Goal: Information Seeking & Learning: Find specific fact

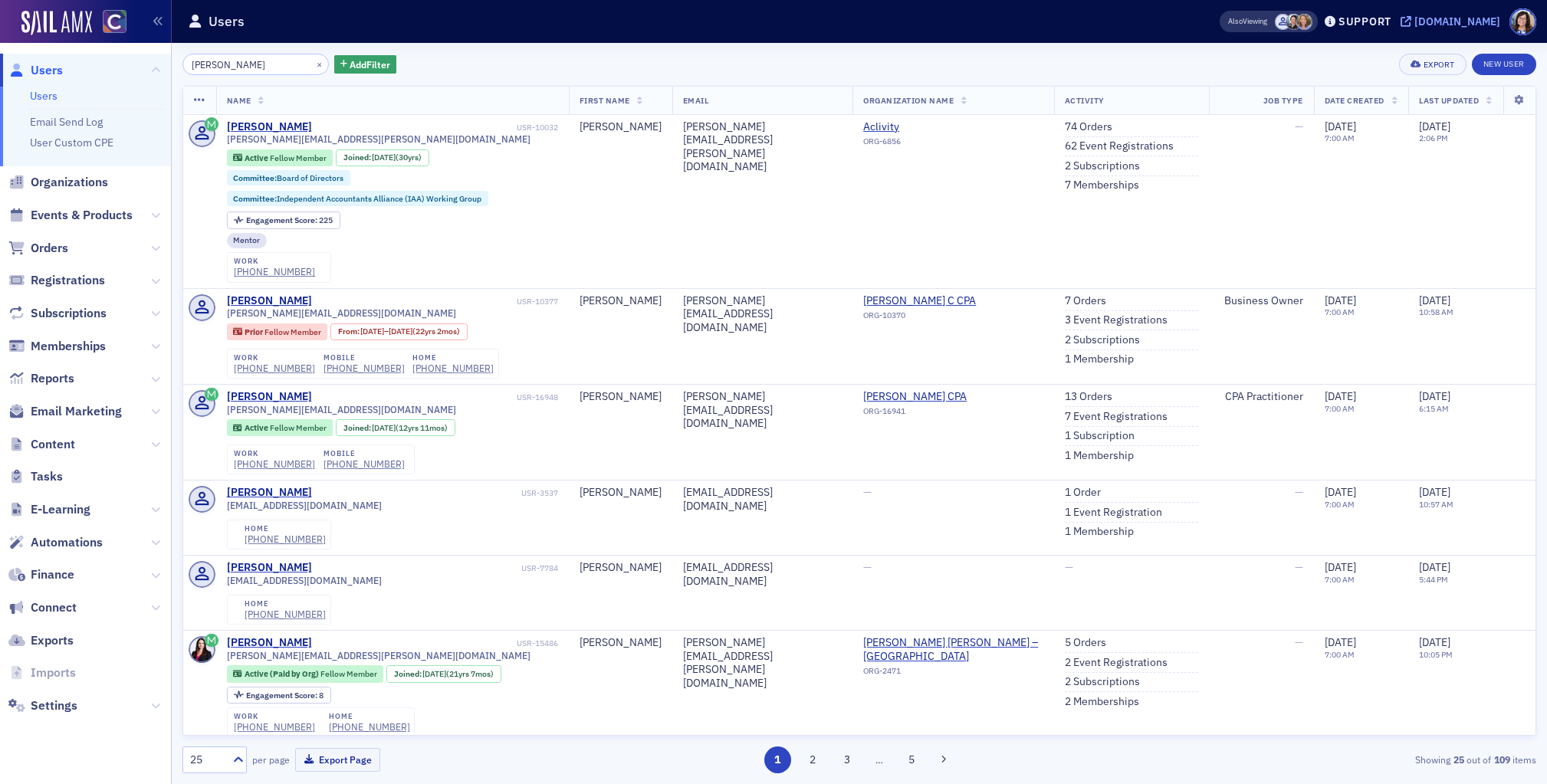
click at [1412, 22] on icon at bounding box center [1406, 22] width 11 height 11
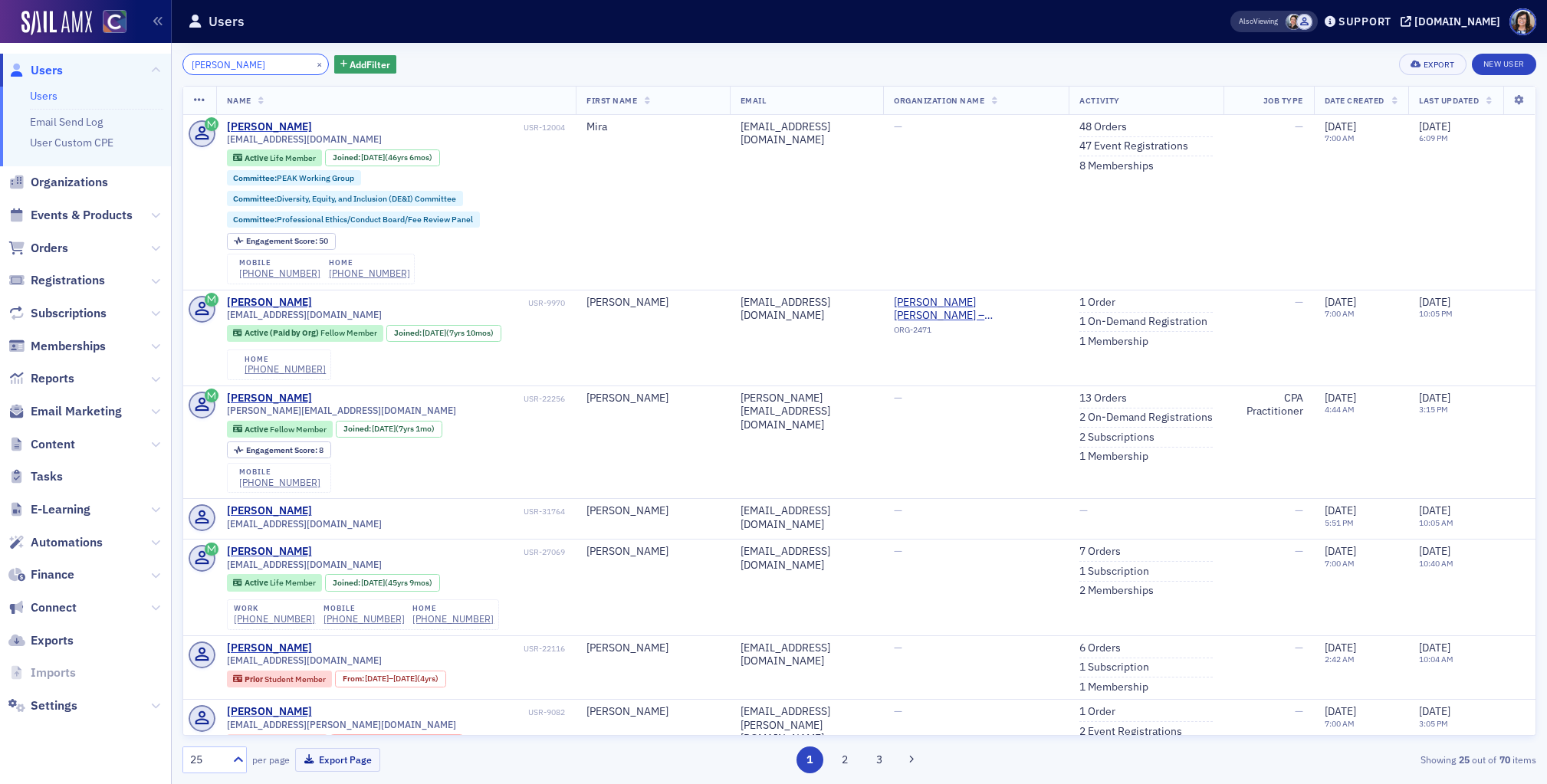
drag, startPoint x: 243, startPoint y: 65, endPoint x: 162, endPoint y: 64, distance: 81.0
click at [162, 64] on div "Users Users Email Send Log User Custom CPE Organizations Events & Products Orde…" at bounding box center [773, 392] width 1547 height 784
paste input "[PERSON_NAME]"
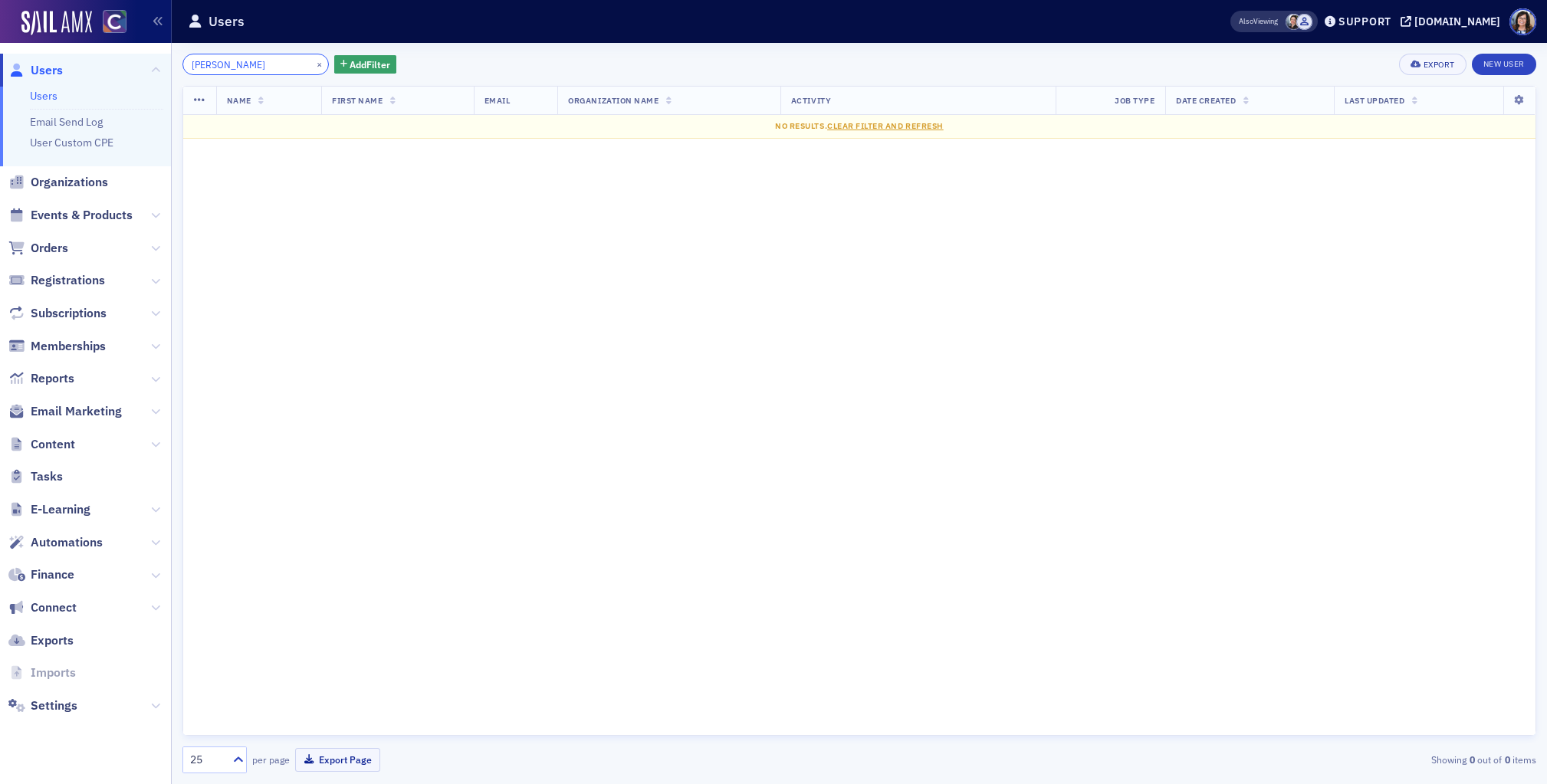
click at [226, 68] on input "[PERSON_NAME]" at bounding box center [255, 64] width 146 height 21
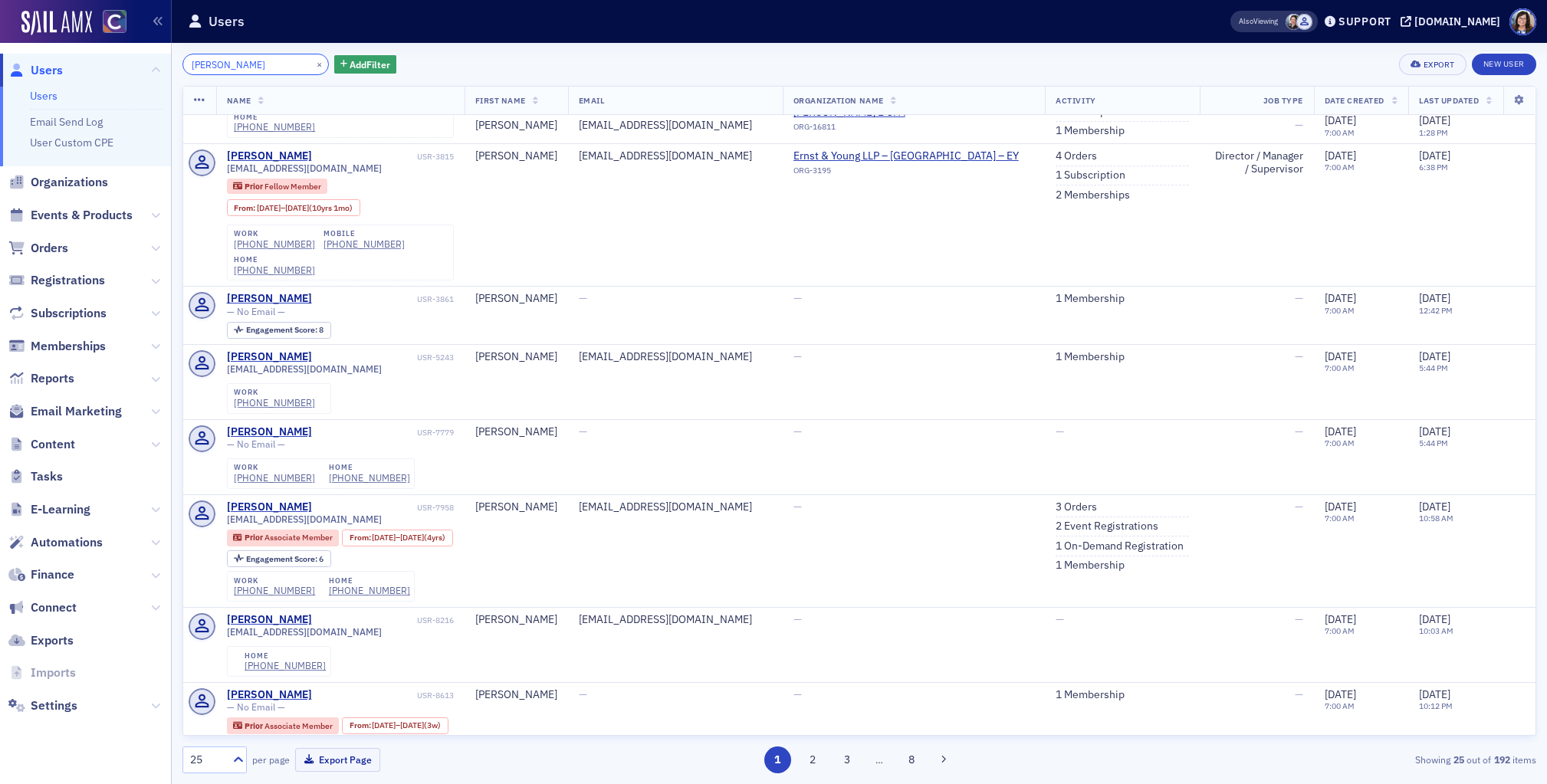
scroll to position [555, 0]
drag, startPoint x: 222, startPoint y: 66, endPoint x: 176, endPoint y: 62, distance: 46.2
click at [176, 62] on div "[PERSON_NAME] × Add Filter Export New User Name First Name Email Organization N…" at bounding box center [860, 413] width 1376 height 742
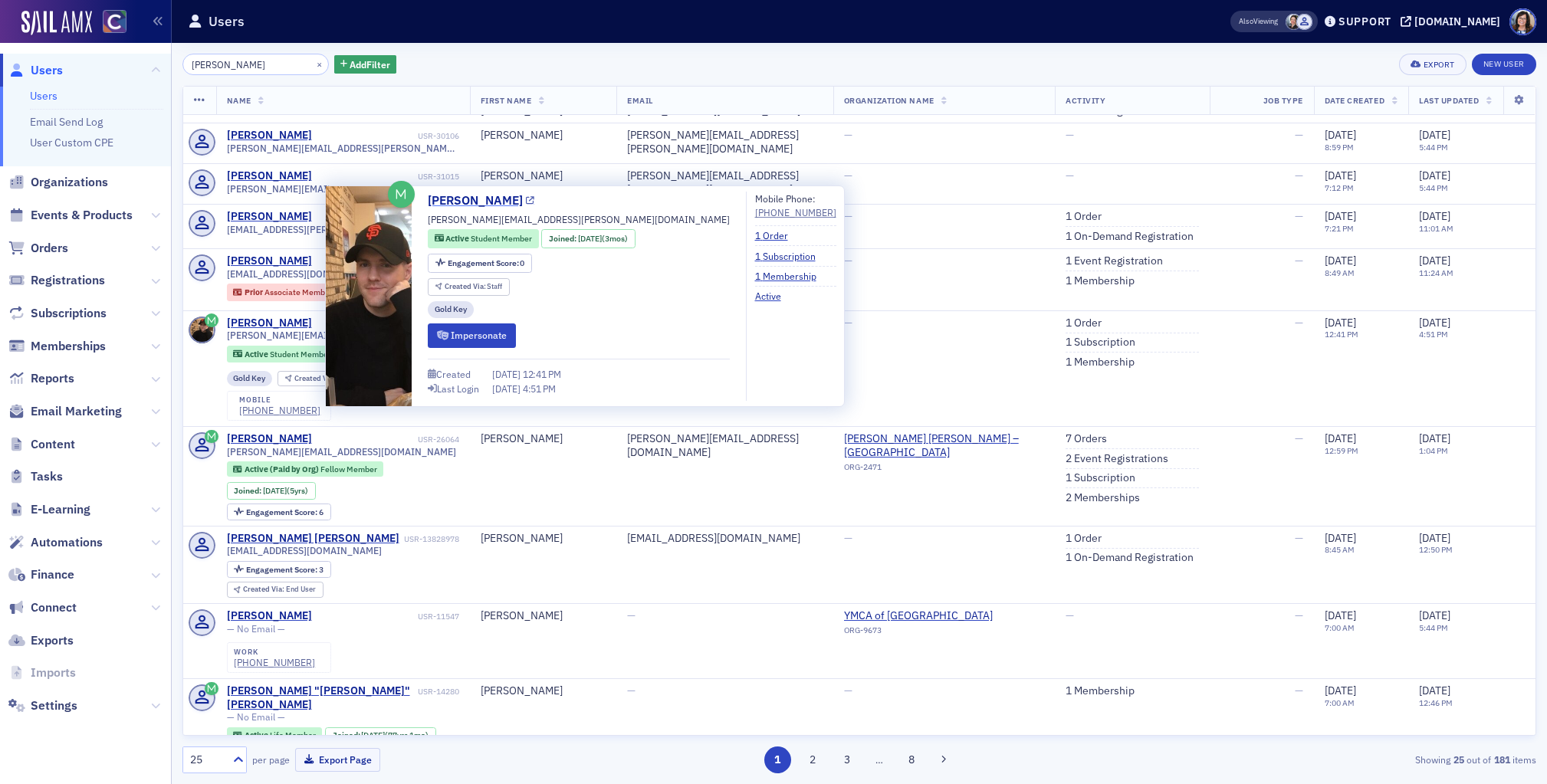
click at [535, 201] on icon at bounding box center [530, 201] width 9 height 9
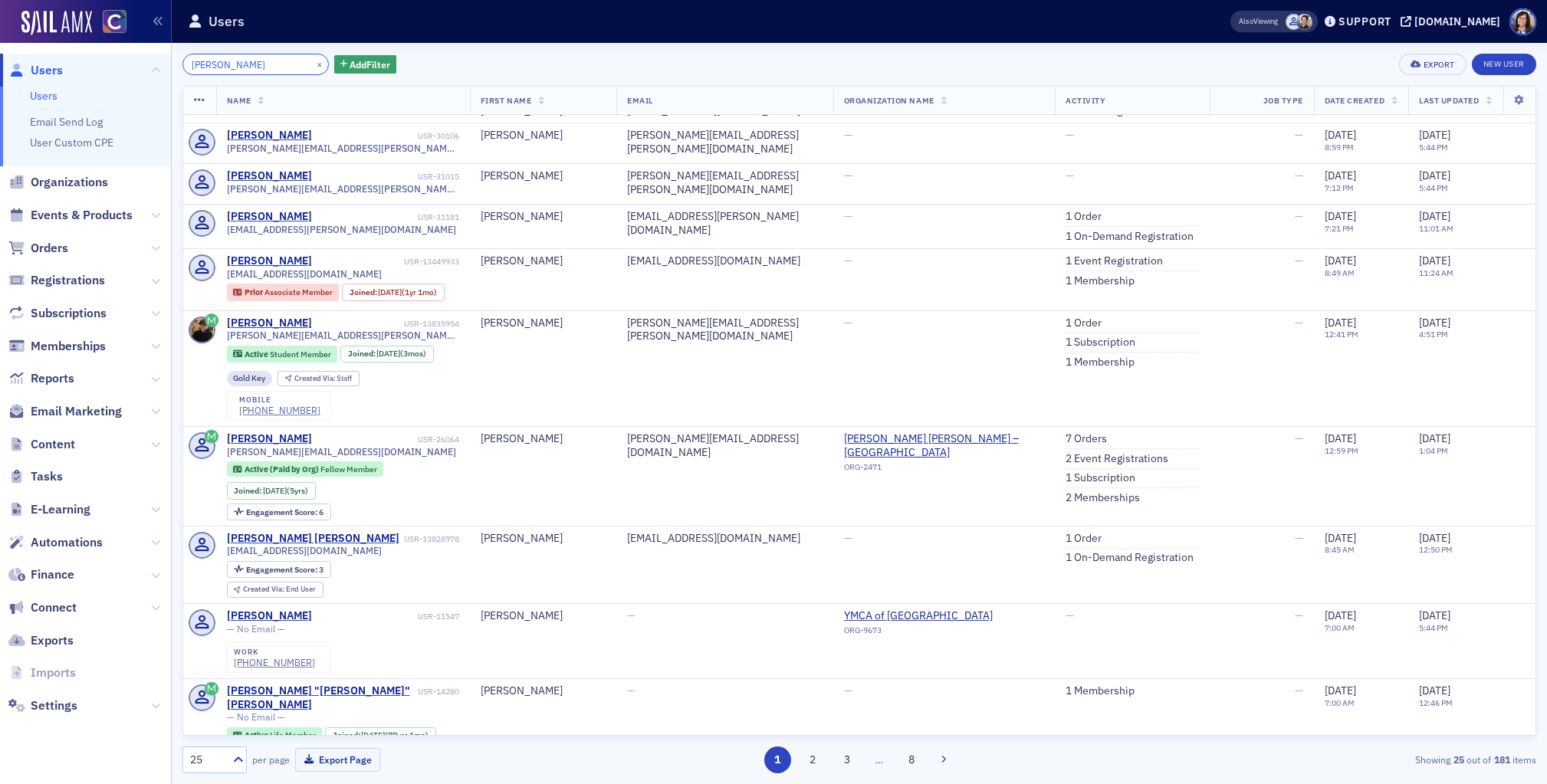
drag, startPoint x: 190, startPoint y: 60, endPoint x: 170, endPoint y: 60, distance: 20.0
click at [170, 60] on div "Users Users Email Send Log User Custom CPE Organizations Events & Products Orde…" at bounding box center [773, 392] width 1547 height 784
paste input "Attn: [PERSON_NAME]"
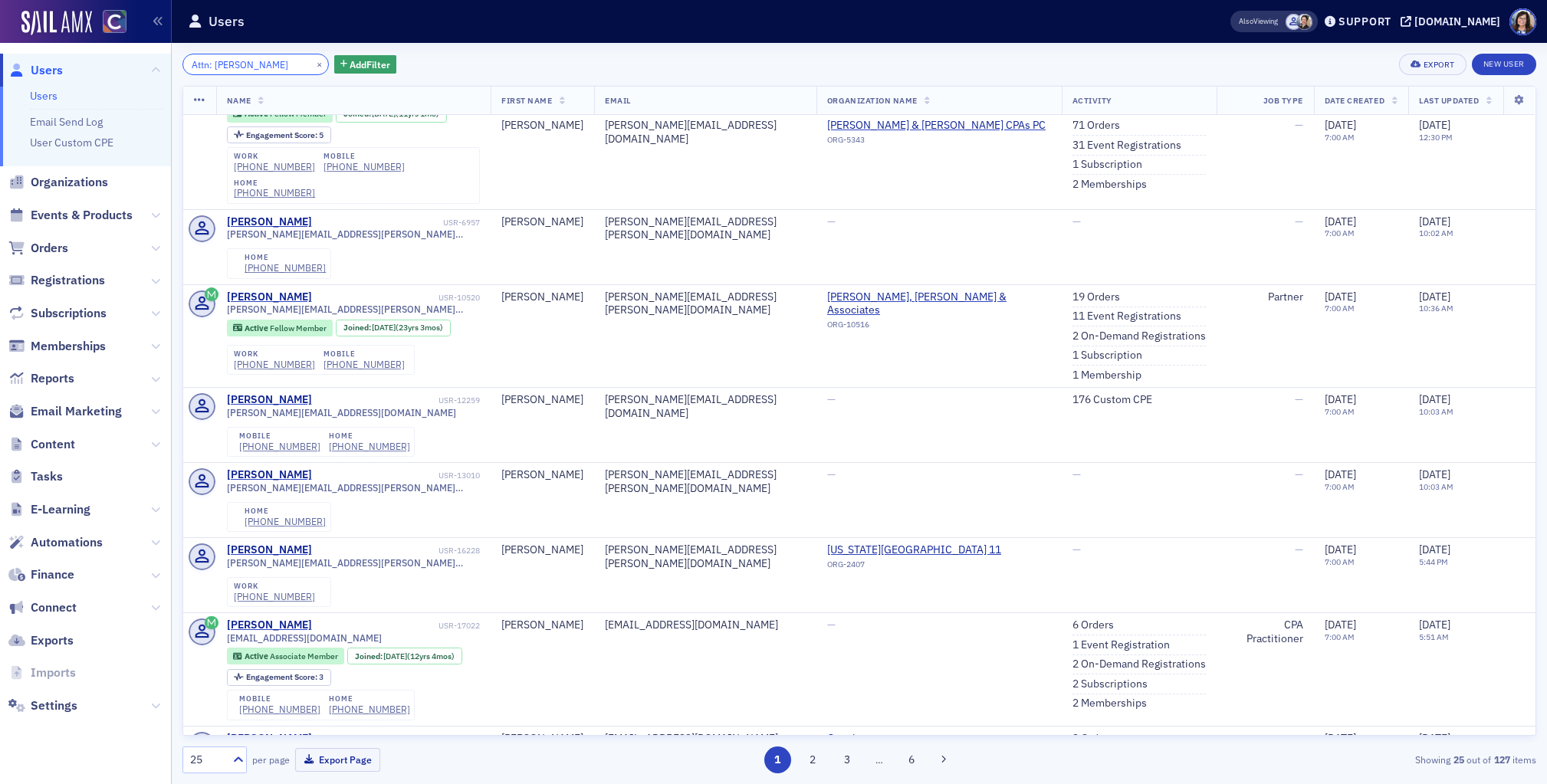
click at [215, 65] on input "Attn: [PERSON_NAME]" at bounding box center [255, 64] width 146 height 21
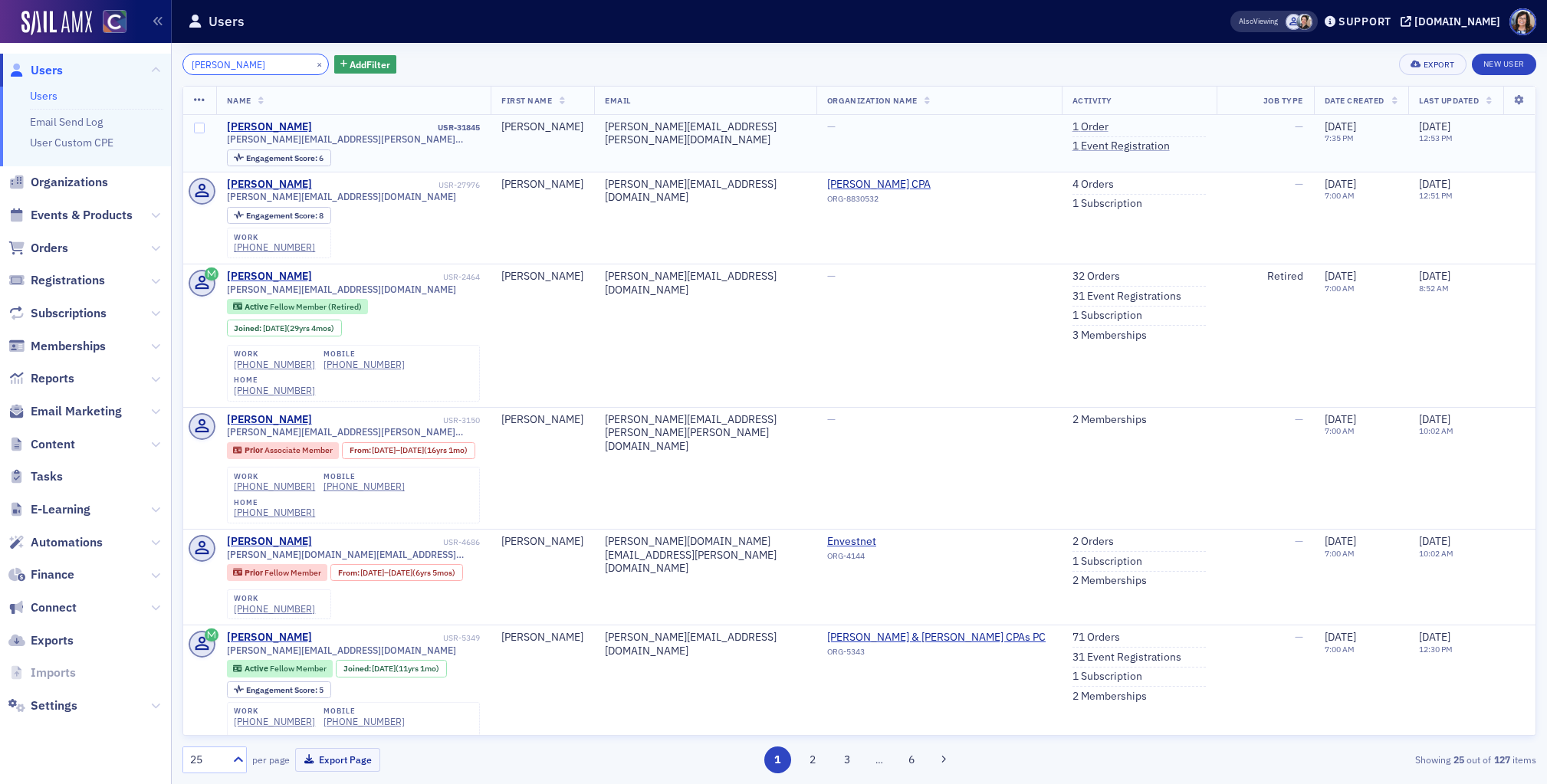
type input "[PERSON_NAME]"
drag, startPoint x: 348, startPoint y: 137, endPoint x: 225, endPoint y: 140, distance: 123.0
click at [227, 139] on div "[PERSON_NAME][EMAIL_ADDRESS][PERSON_NAME][DOMAIN_NAME]" at bounding box center [353, 139] width 254 height 12
copy span "[PERSON_NAME][EMAIL_ADDRESS][PERSON_NAME][DOMAIN_NAME]"
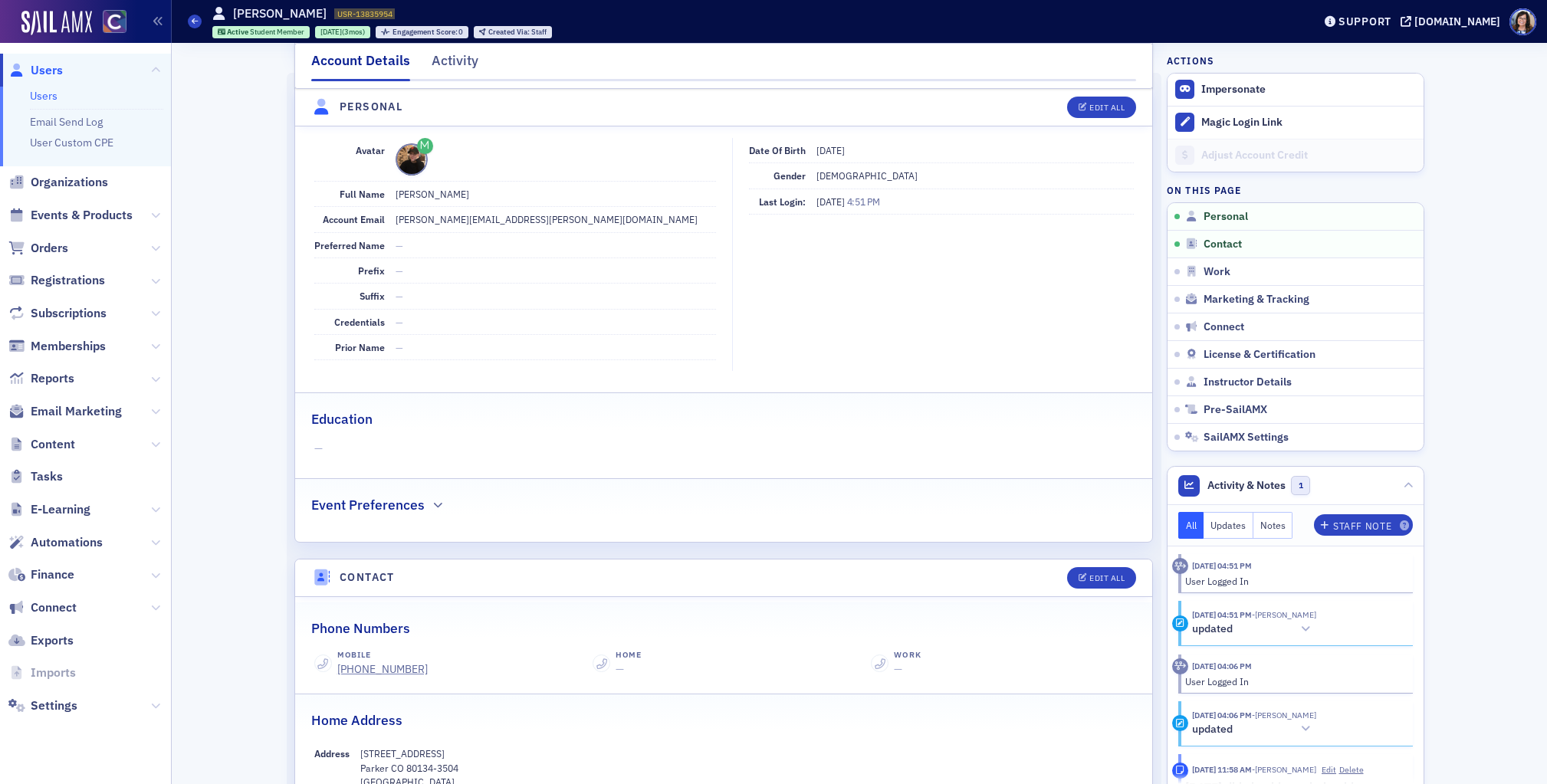
scroll to position [163, 0]
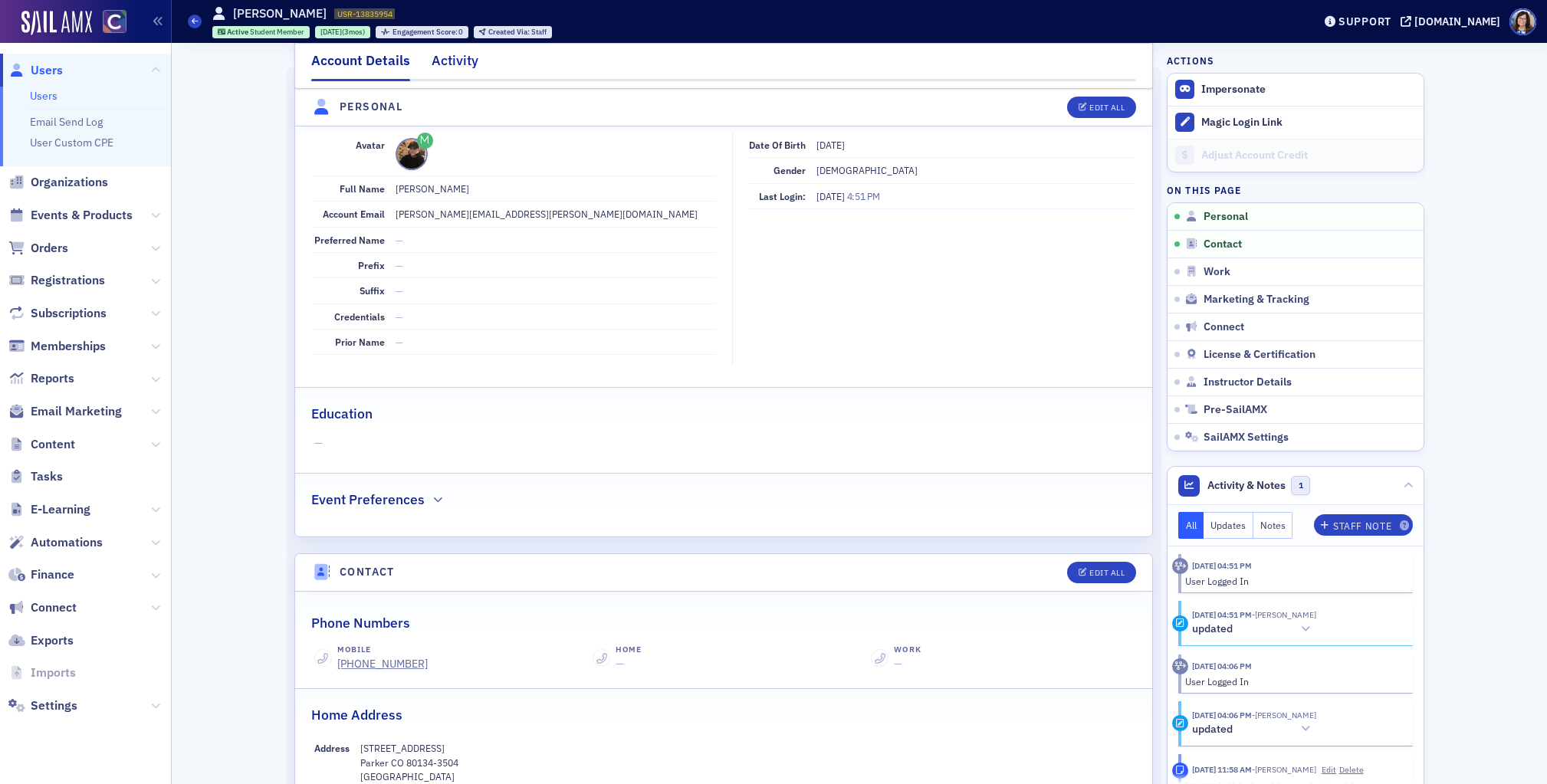
click at [450, 63] on div "Activity" at bounding box center [455, 65] width 47 height 28
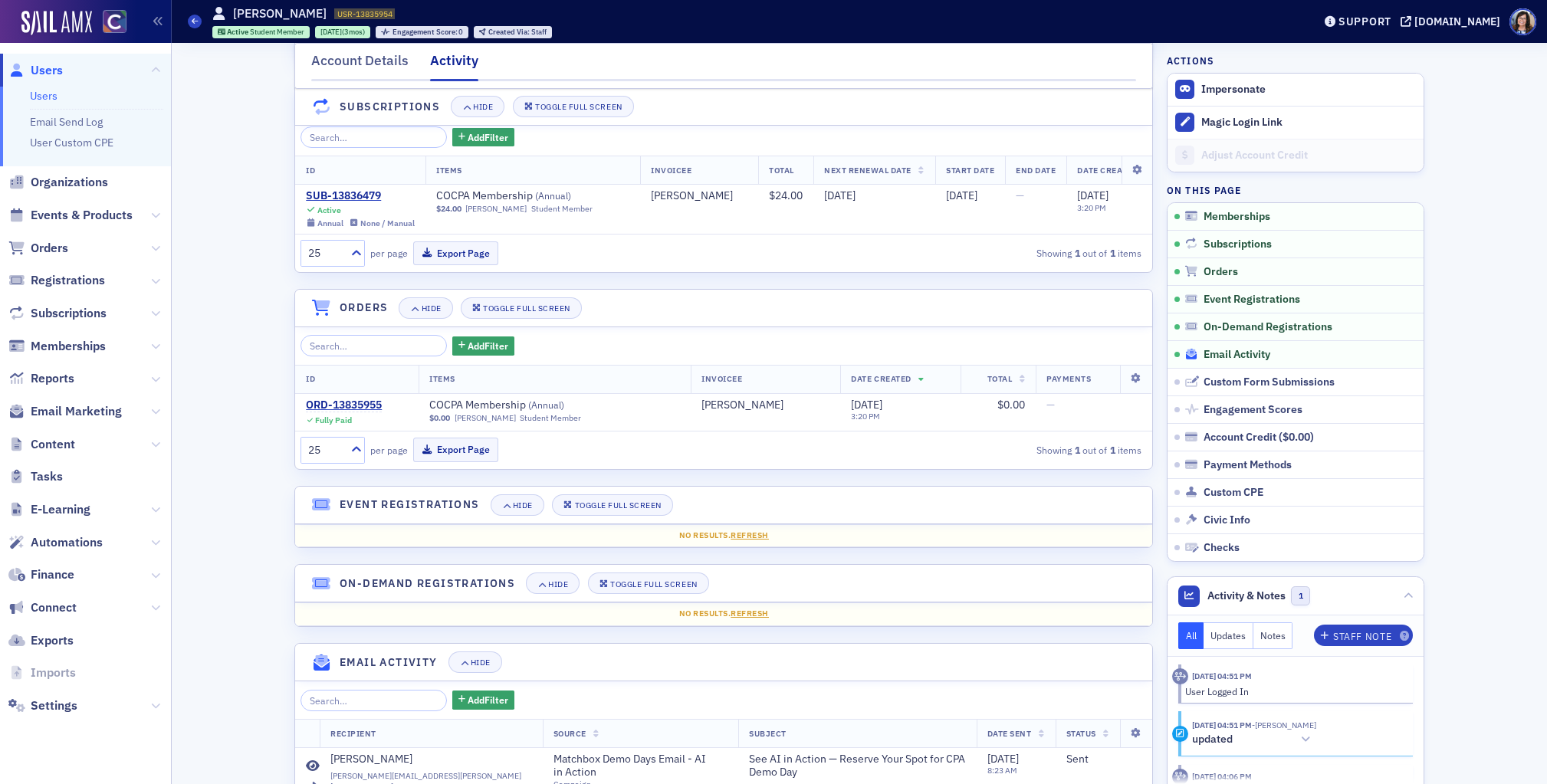
click at [1219, 359] on span "Email Activity" at bounding box center [1237, 355] width 66 height 14
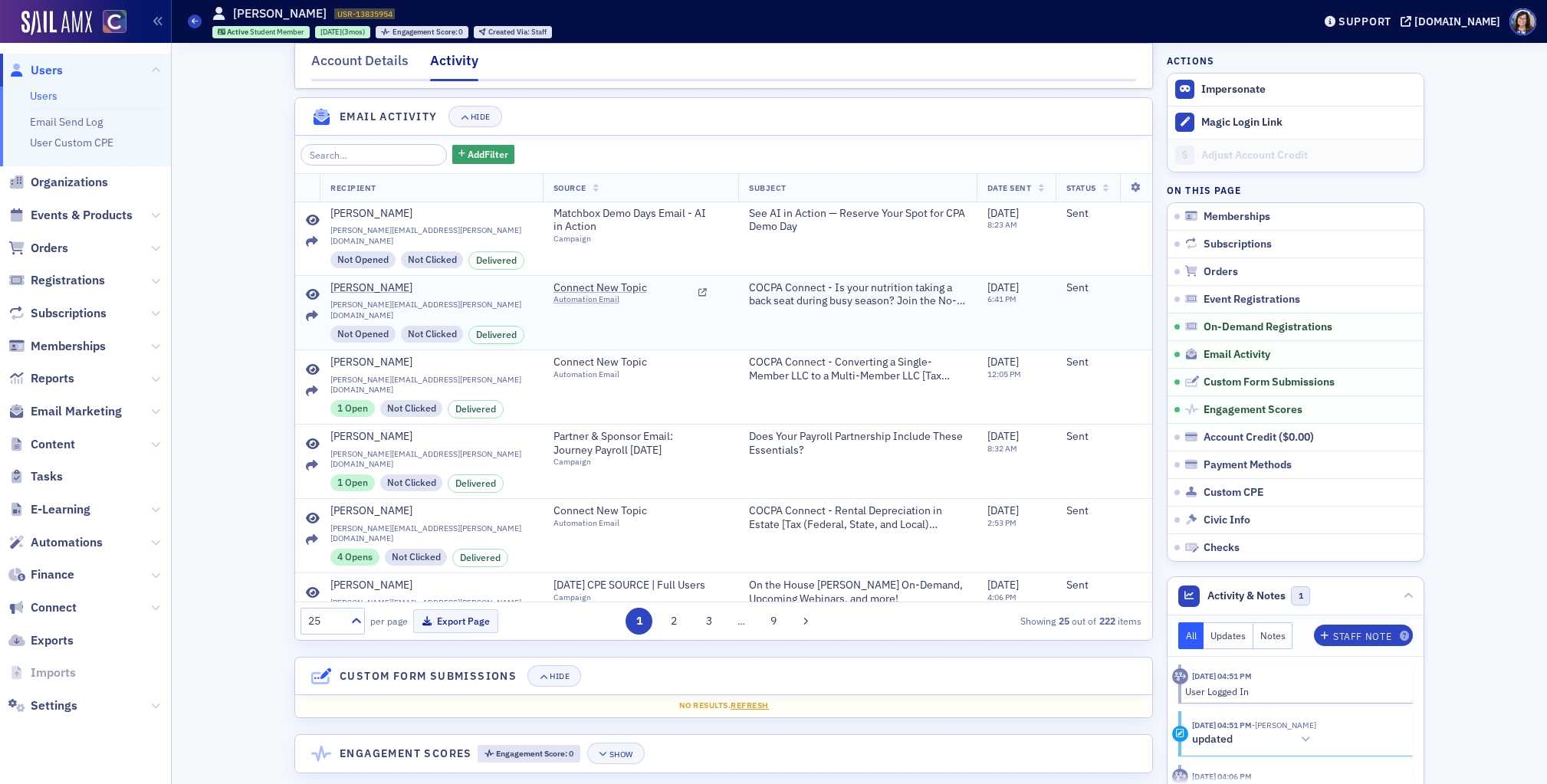
scroll to position [717, 0]
